Goal: Transaction & Acquisition: Purchase product/service

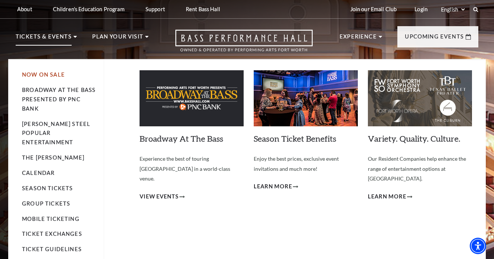
click at [54, 73] on link "Now On Sale" at bounding box center [43, 74] width 43 height 6
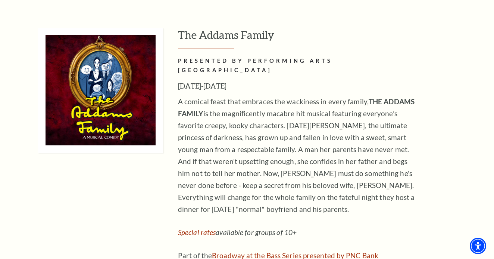
scroll to position [1705, 0]
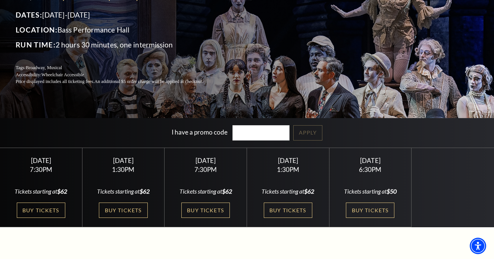
scroll to position [87, 0]
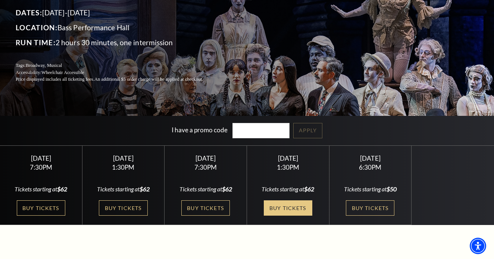
click at [296, 205] on link "Buy Tickets" at bounding box center [288, 207] width 49 height 15
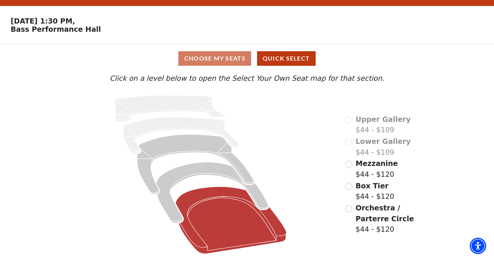
scroll to position [18, 0]
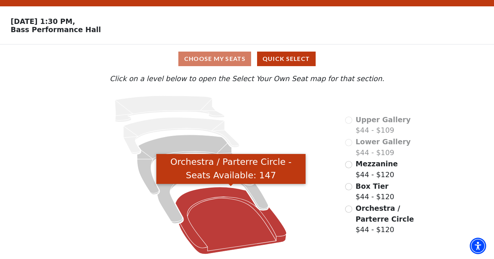
click at [215, 192] on icon "Orchestra / Parterre Circle - Seats Available: 147" at bounding box center [230, 220] width 111 height 67
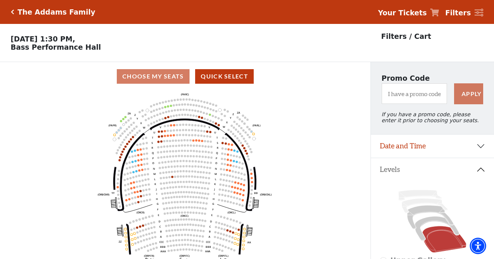
scroll to position [35, 0]
